Goal: Task Accomplishment & Management: Use online tool/utility

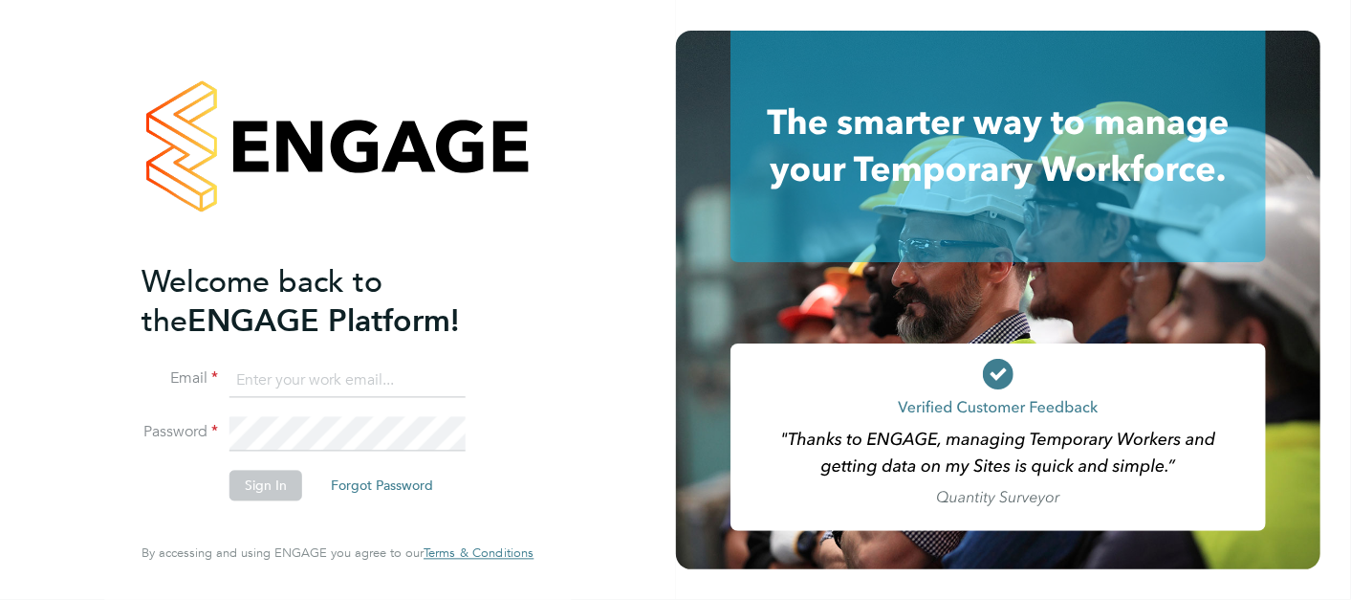
type input "[PERSON_NAME][EMAIL_ADDRESS][PERSON_NAME][DOMAIN_NAME]"
click at [244, 483] on button "Sign In" at bounding box center [265, 485] width 73 height 31
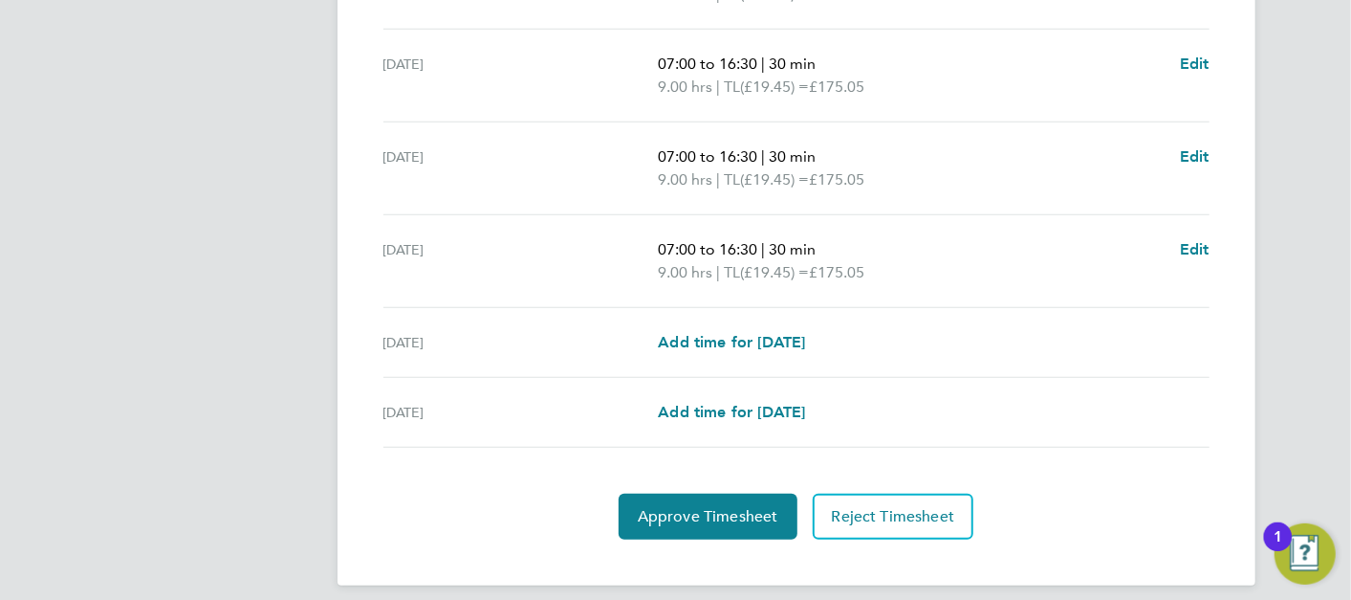
scroll to position [756, 0]
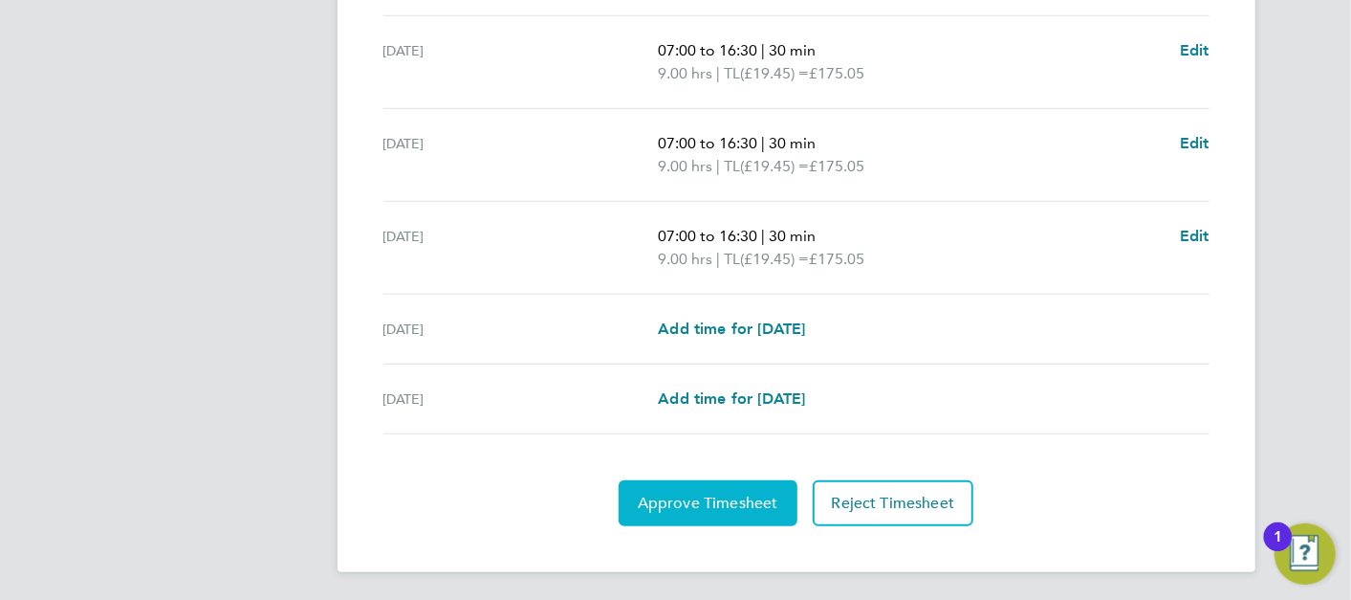
click at [740, 487] on button "Approve Timesheet" at bounding box center [708, 503] width 179 height 46
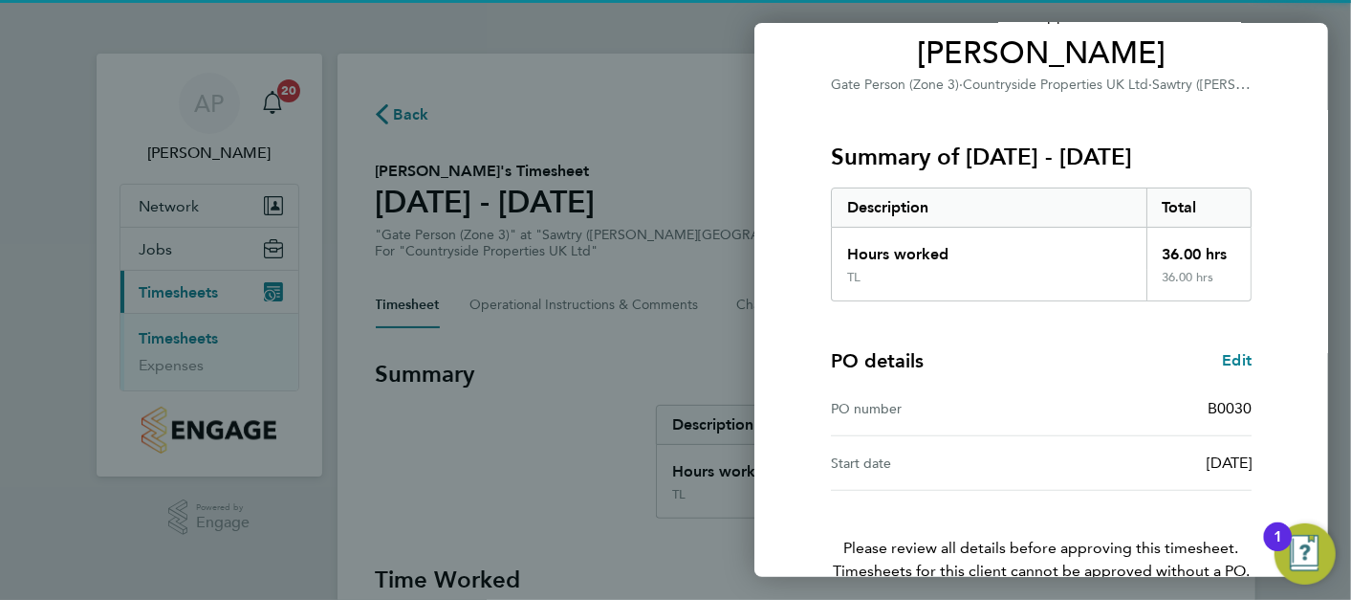
scroll to position [260, 0]
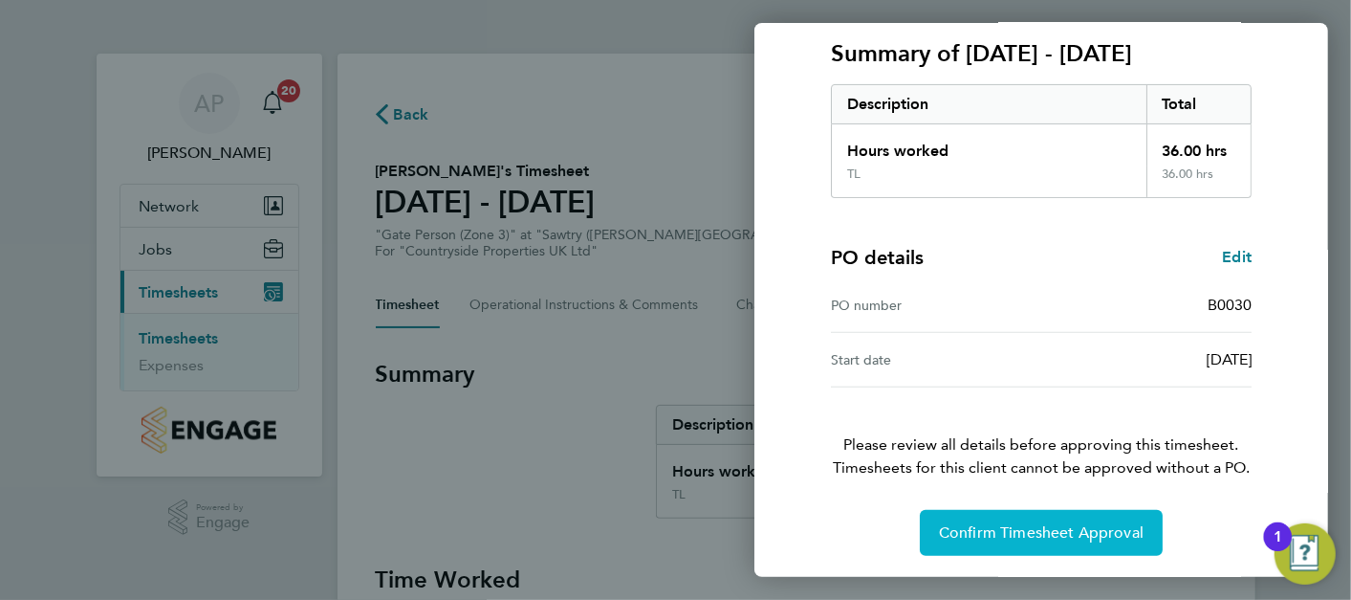
click at [1064, 525] on span "Confirm Timesheet Approval" at bounding box center [1041, 532] width 205 height 19
